Goal: Task Accomplishment & Management: Manage account settings

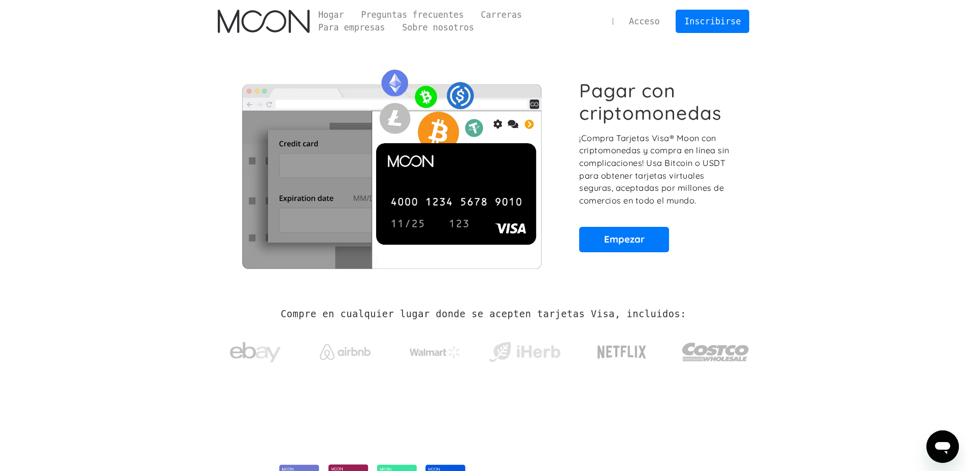
click at [654, 20] on font "Acceso" at bounding box center [644, 21] width 31 height 10
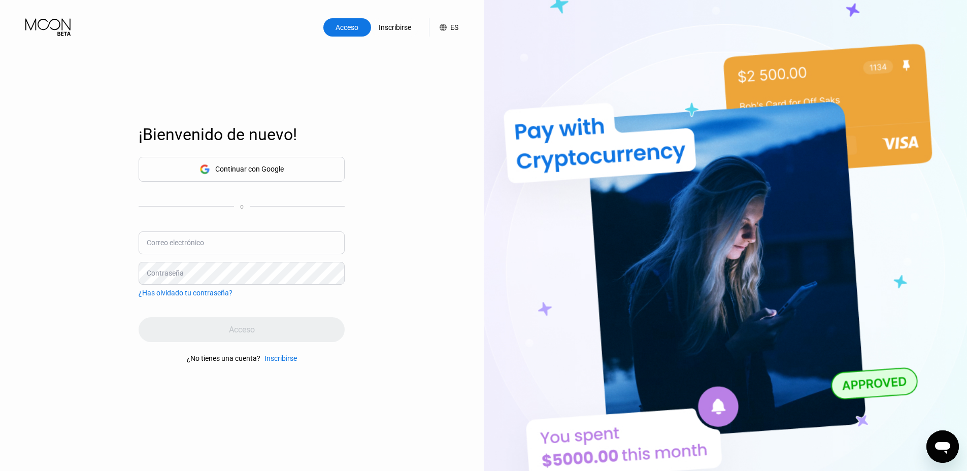
click at [224, 175] on div "Continuar con Google" at bounding box center [242, 169] width 84 height 16
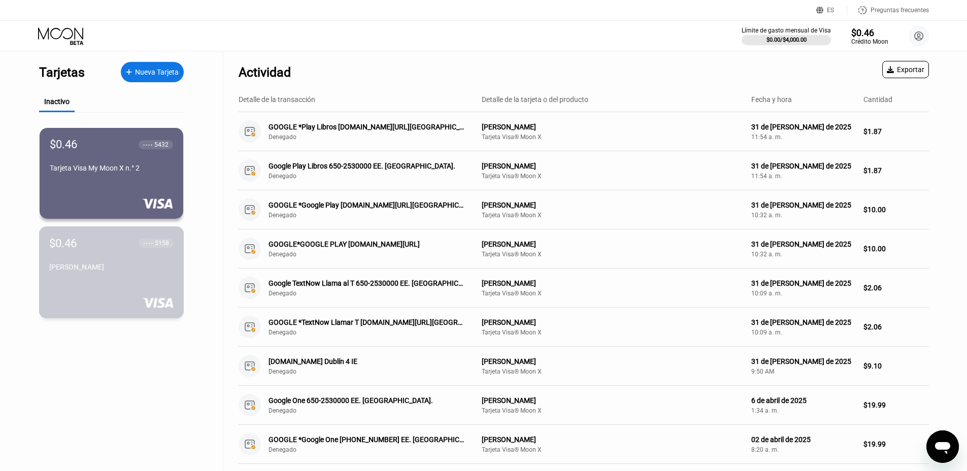
click at [102, 256] on div "$0.46 ● ● ● ● 5158 [PERSON_NAME]" at bounding box center [111, 256] width 124 height 39
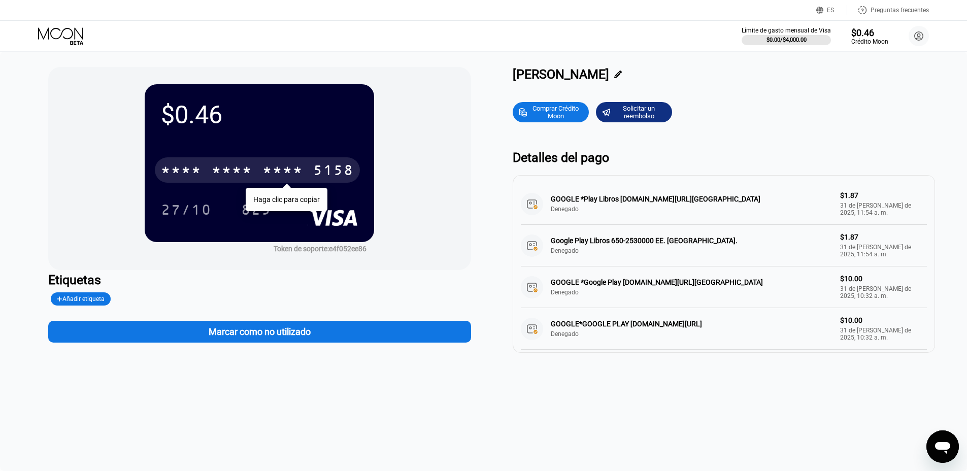
click at [263, 169] on font "*" at bounding box center [268, 172] width 10 height 16
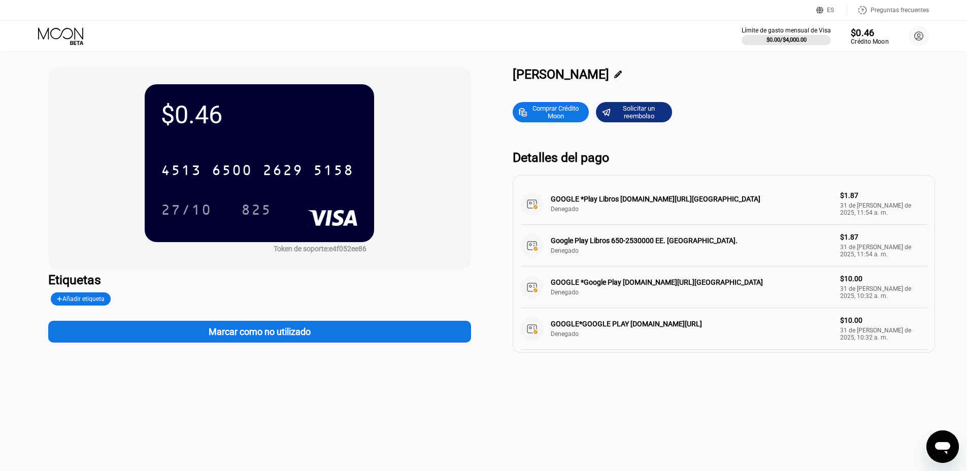
click at [884, 41] on font "Crédito Moon" at bounding box center [870, 41] width 38 height 7
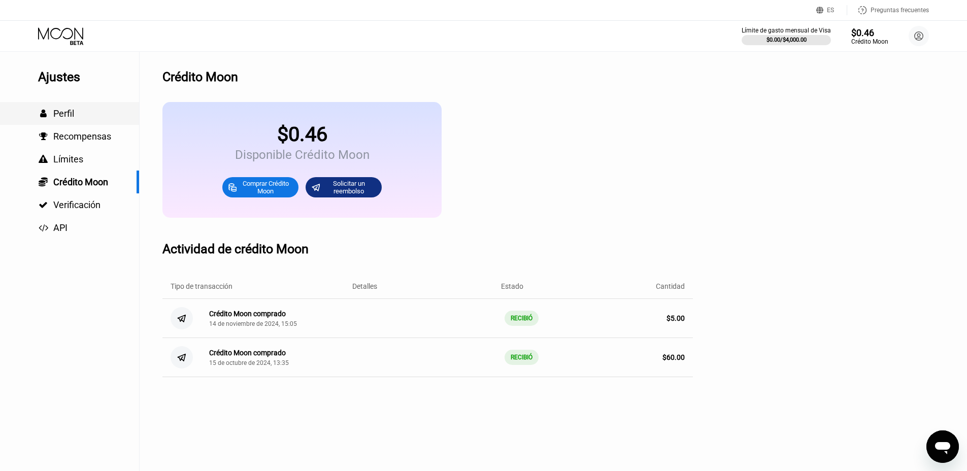
click at [84, 115] on div " Perfil" at bounding box center [69, 113] width 139 height 11
click at [56, 29] on icon at bounding box center [61, 36] width 47 height 18
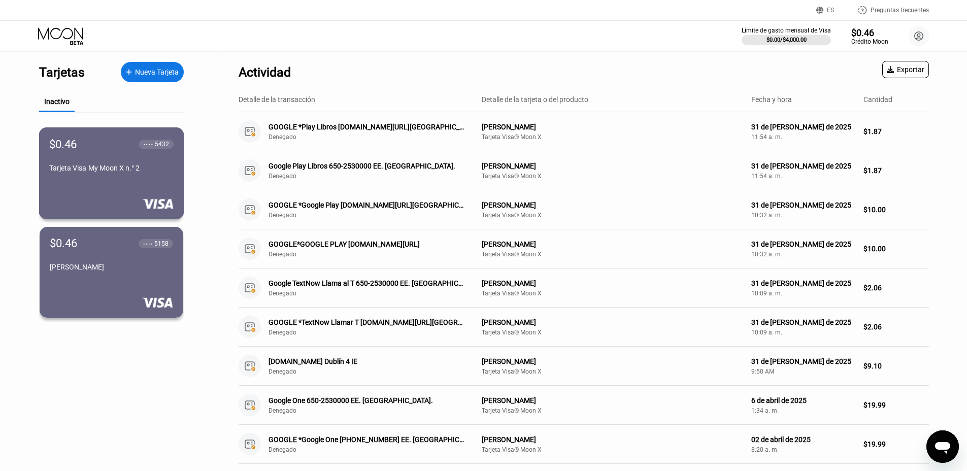
click at [137, 176] on div "Tarjeta Visa My Moon X n.° 2" at bounding box center [111, 170] width 124 height 12
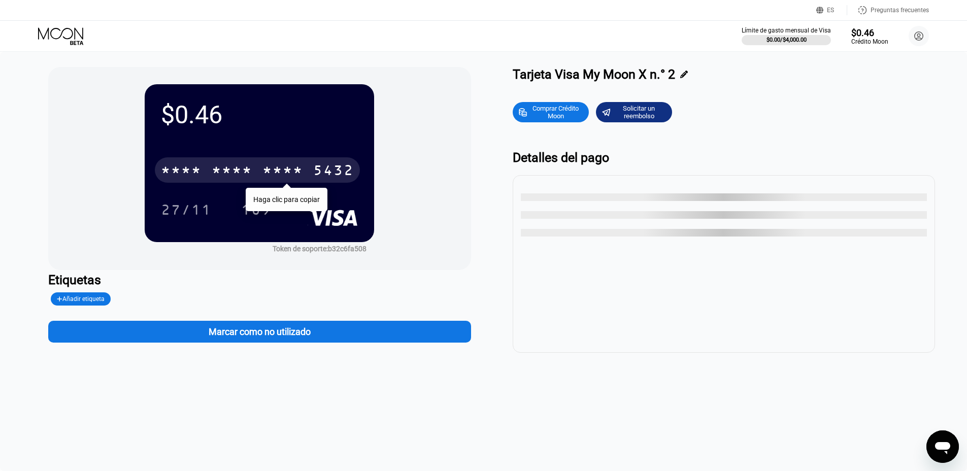
click at [232, 166] on font "*" at bounding box center [227, 172] width 10 height 16
